Goal: Task Accomplishment & Management: Manage account settings

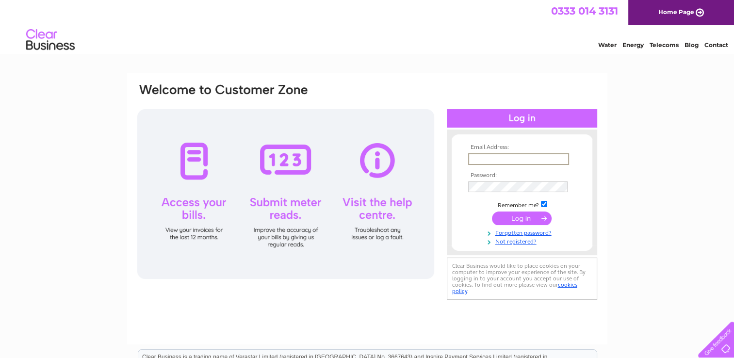
click at [493, 160] on input "text" at bounding box center [518, 159] width 101 height 12
drag, startPoint x: 533, startPoint y: 153, endPoint x: 396, endPoint y: 172, distance: 138.1
click at [396, 172] on div "Email Address: anthony.akers@ada-accountants.co.uk Password: Forgotten password?" at bounding box center [367, 192] width 462 height 220
type input "k"
click at [500, 161] on input "text" at bounding box center [518, 159] width 101 height 12
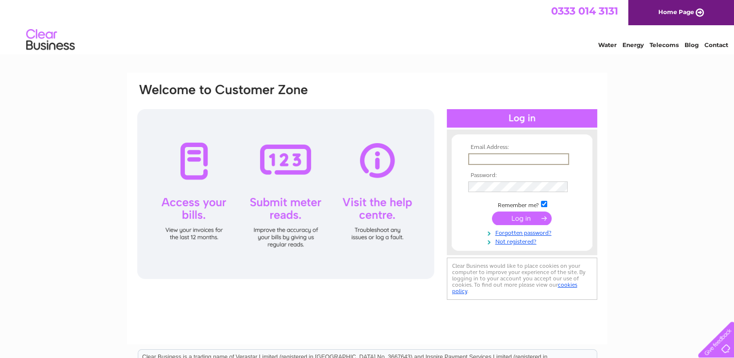
type input "mikaelmagnusson@live.co.uk"
click at [504, 219] on input "submit" at bounding box center [522, 218] width 60 height 14
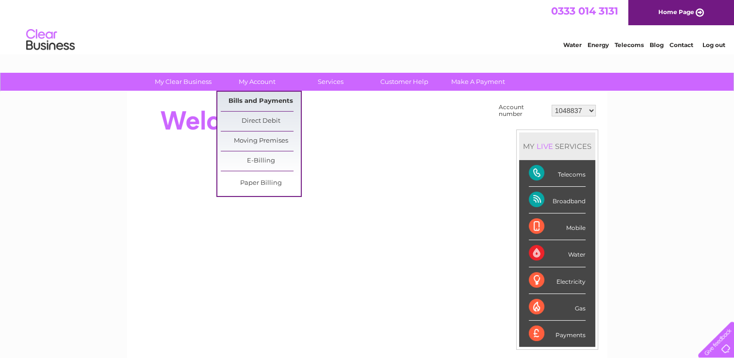
click at [262, 102] on link "Bills and Payments" at bounding box center [261, 101] width 80 height 19
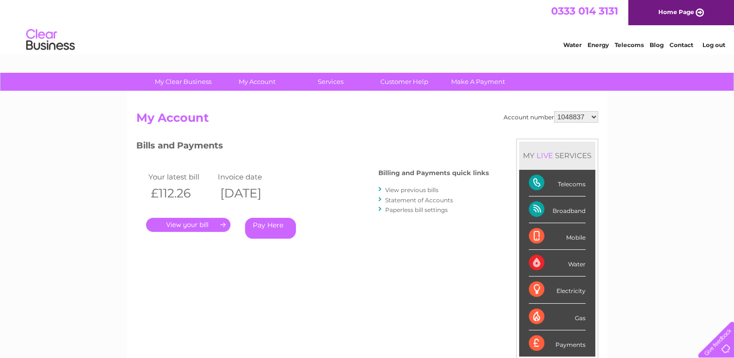
click at [178, 223] on link "." at bounding box center [188, 225] width 84 height 14
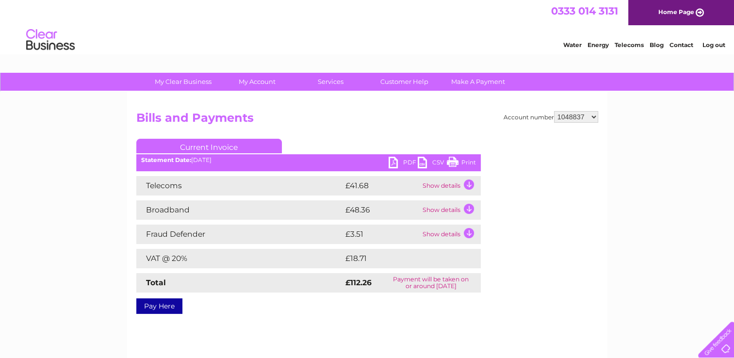
click at [409, 161] on link "PDF" at bounding box center [403, 164] width 29 height 14
